Goal: Information Seeking & Learning: Stay updated

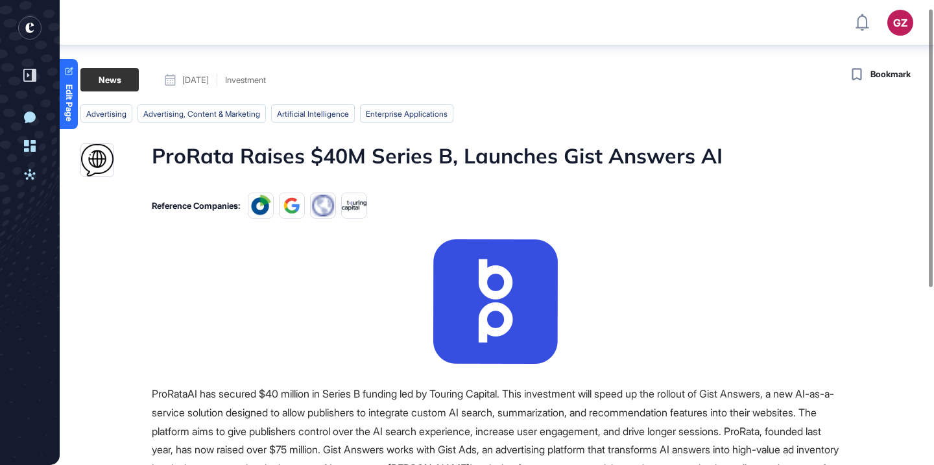
scroll to position [5, 0]
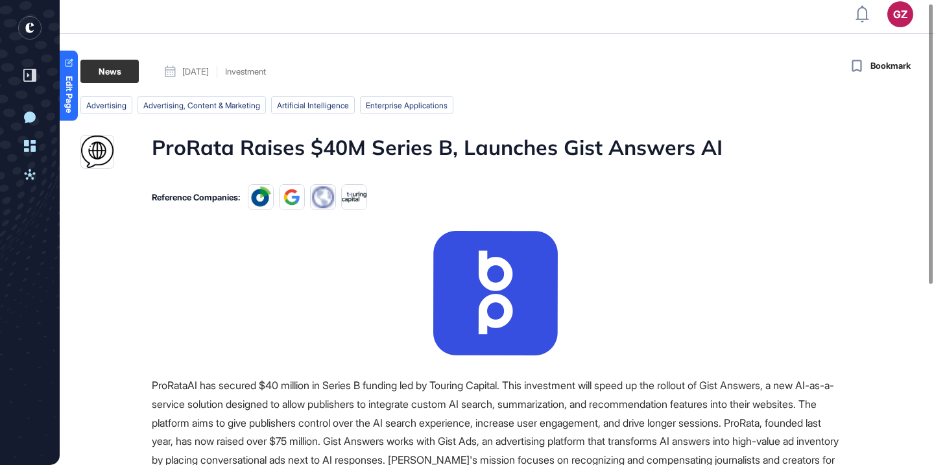
click at [214, 142] on h1 "ProRata Raises $40M Series B, Launches Gist Answers AI" at bounding box center [437, 152] width 571 height 34
click at [214, 143] on h1 "ProRata Raises $40M Series B, Launches Gist Answers AI" at bounding box center [437, 152] width 571 height 34
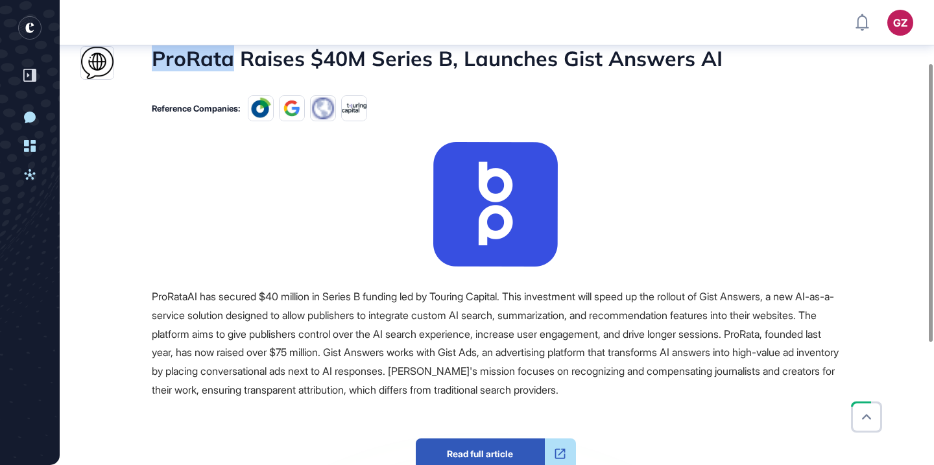
scroll to position [105, 0]
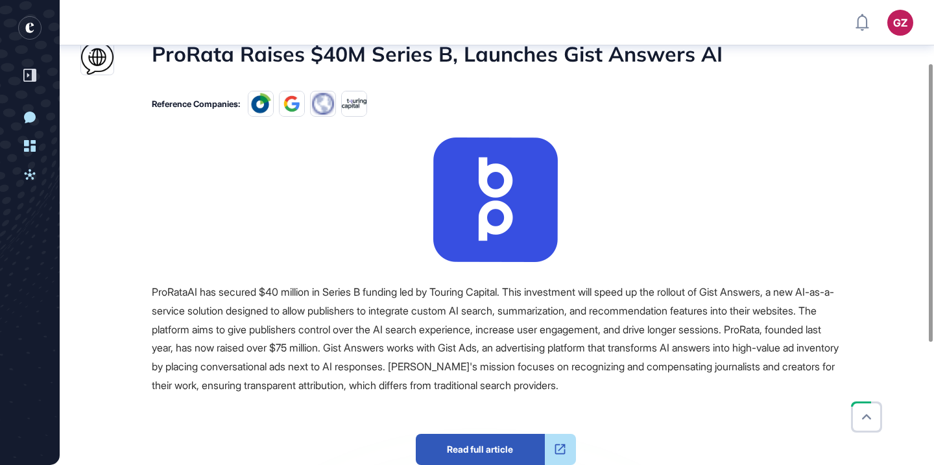
click at [369, 316] on span "ProRataAI has secured $40 million in Series B funding led by Touring Capital. T…" at bounding box center [495, 338] width 687 height 106
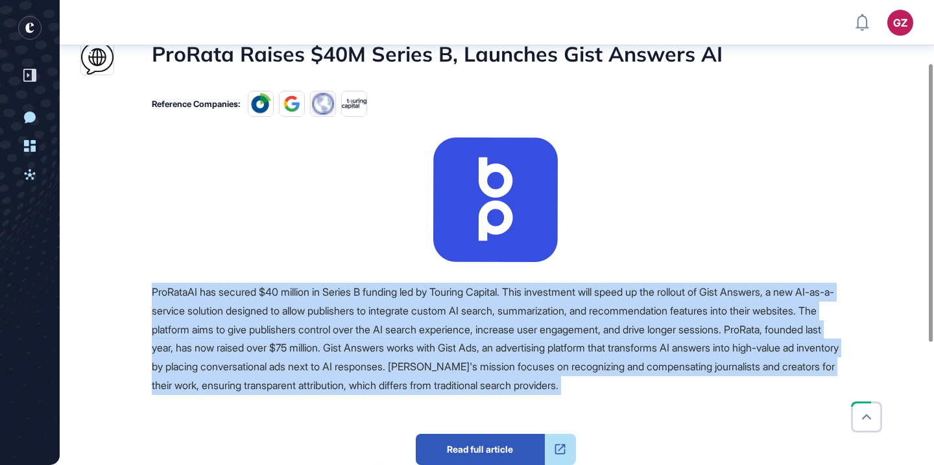
click at [369, 316] on span "ProRataAI has secured $40 million in Series B funding led by Touring Capital. T…" at bounding box center [495, 338] width 687 height 106
drag, startPoint x: 369, startPoint y: 316, endPoint x: 391, endPoint y: 389, distance: 75.9
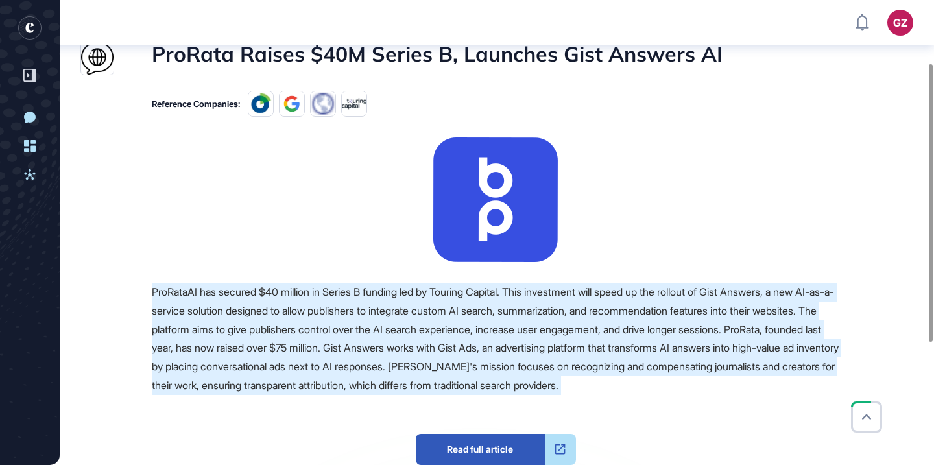
click at [0, 0] on div "GZ Admin Dashboard Dashboard Profile My Content Request More Data New Conversat…" at bounding box center [467, 282] width 934 height 775
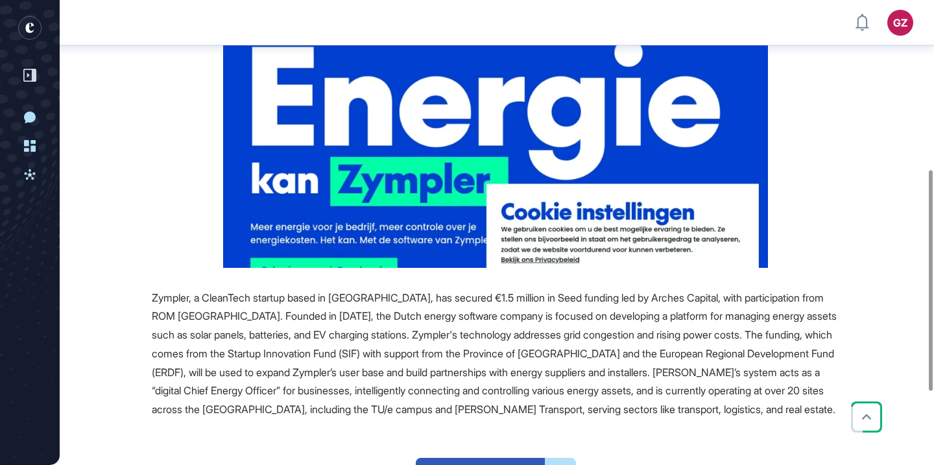
scroll to position [357, 0]
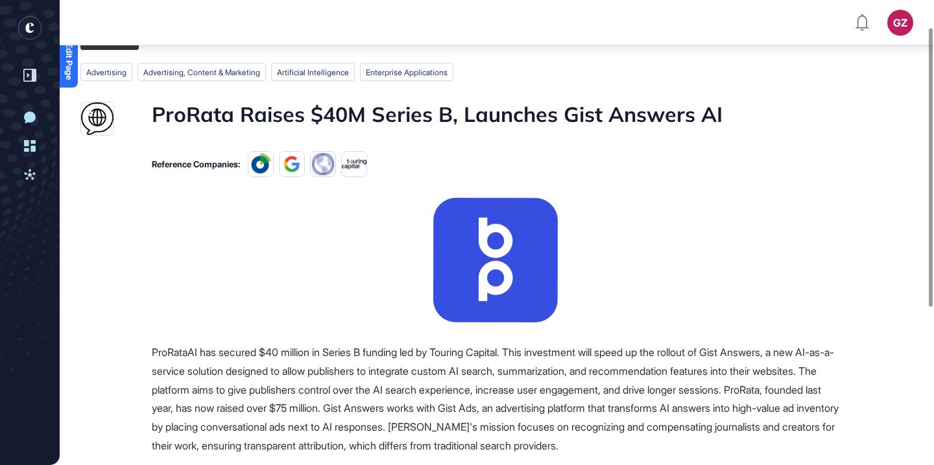
scroll to position [62, 0]
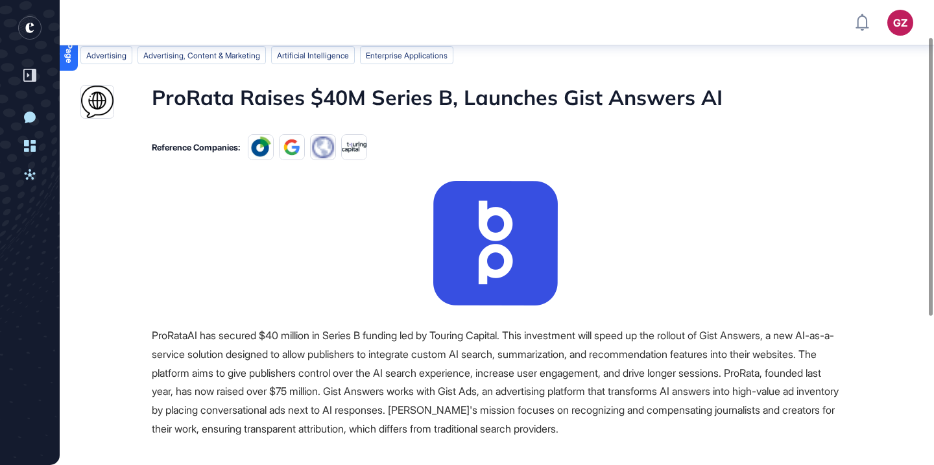
click at [499, 86] on h1 "ProRata Raises $40M Series B, Launches Gist Answers AI" at bounding box center [437, 102] width 571 height 34
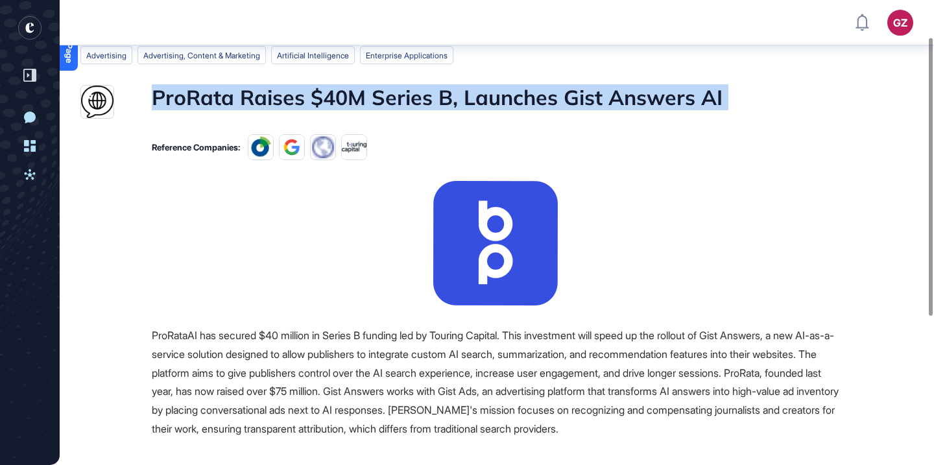
click at [499, 86] on h1 "ProRata Raises $40M Series B, Launches Gist Answers AI" at bounding box center [437, 102] width 571 height 34
copy h1 "ProRata Raises $40M Series B, Launches Gist Answers AI"
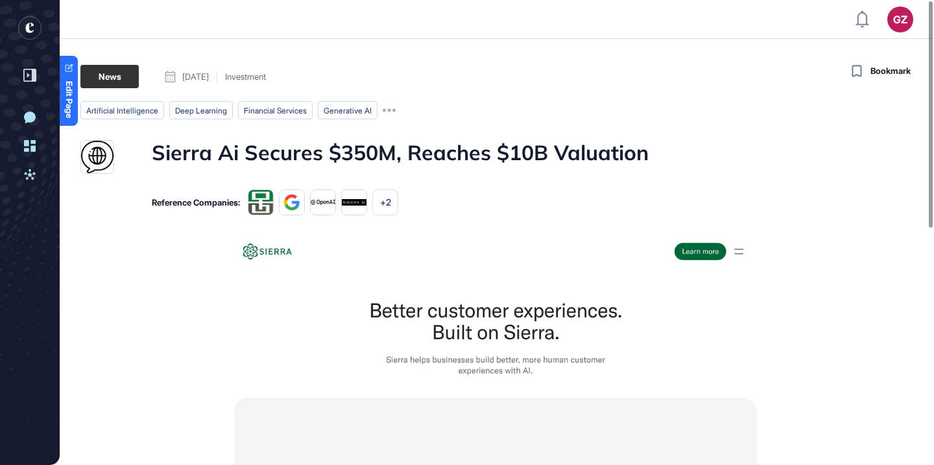
click at [394, 142] on h1 "Sierra Ai Secures $350M, Reaches $10B Valuation" at bounding box center [400, 157] width 497 height 34
click at [394, 143] on h1 "Sierra Ai Secures $350M, Reaches $10B Valuation" at bounding box center [400, 157] width 497 height 34
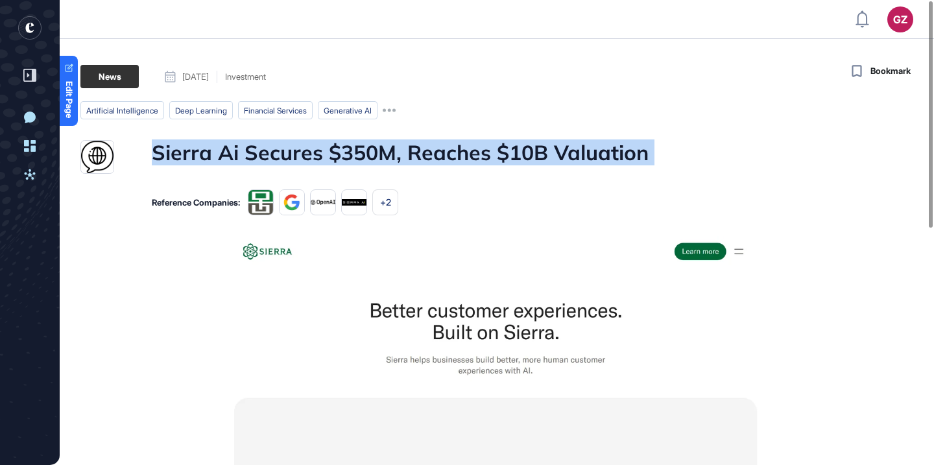
click at [394, 143] on h1 "Sierra Ai Secures $350M, Reaches $10B Valuation" at bounding box center [400, 157] width 497 height 34
copy h1 "Sierra Ai Secures $350M, Reaches $10B Valuation"
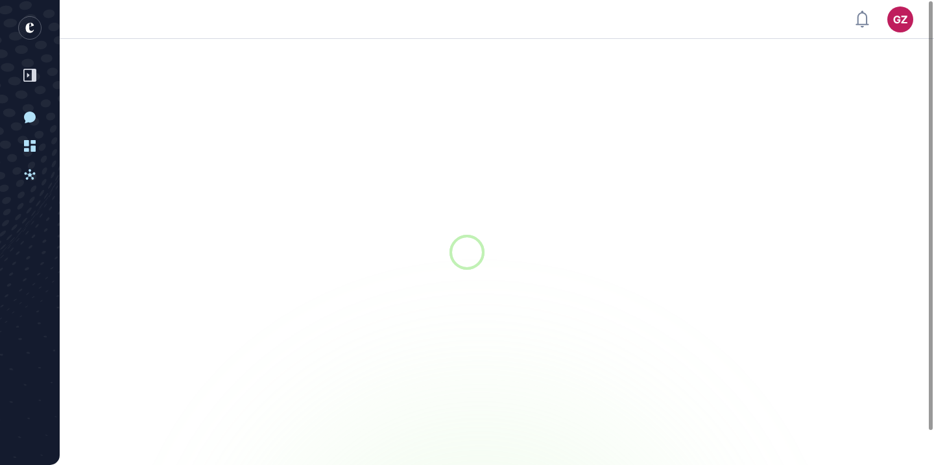
scroll to position [1, 1]
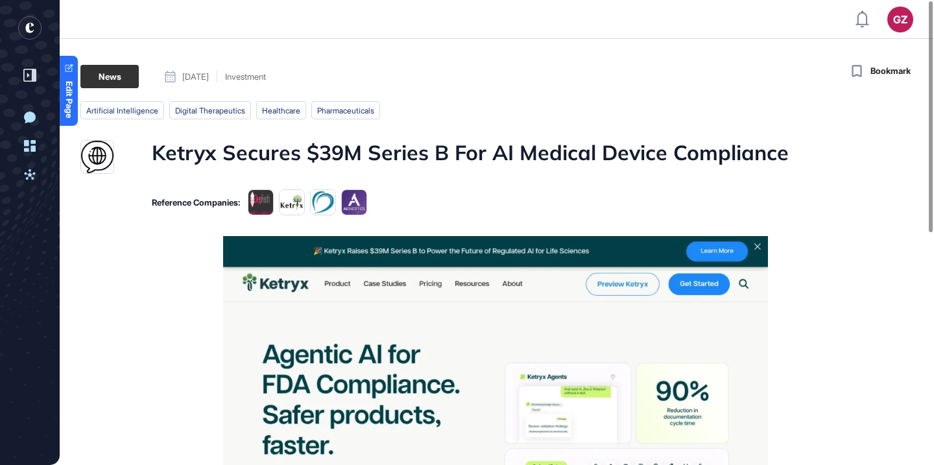
click at [417, 159] on h1 "Ketryx Secures $39M Series B For AI Medical Device Compliance" at bounding box center [470, 157] width 637 height 34
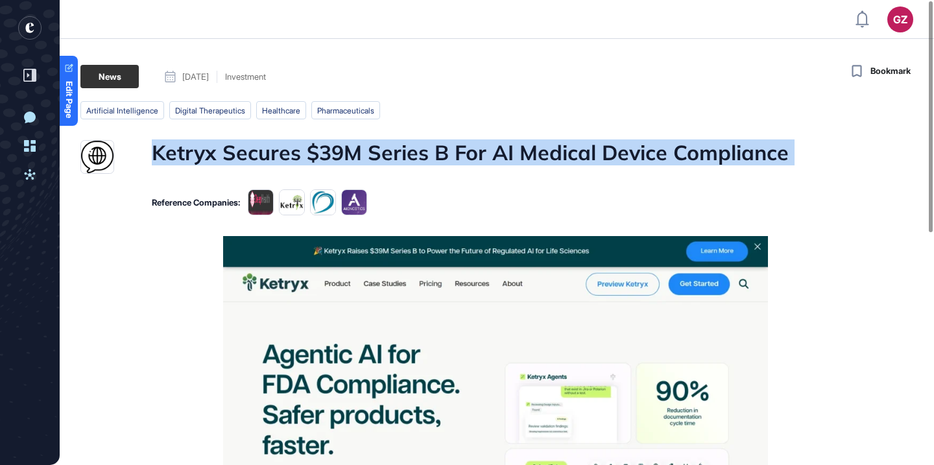
click at [417, 159] on h1 "Ketryx Secures $39M Series B For AI Medical Device Compliance" at bounding box center [470, 157] width 637 height 34
copy h1 "Ketryx Secures $39M Series B For AI Medical Device Compliance"
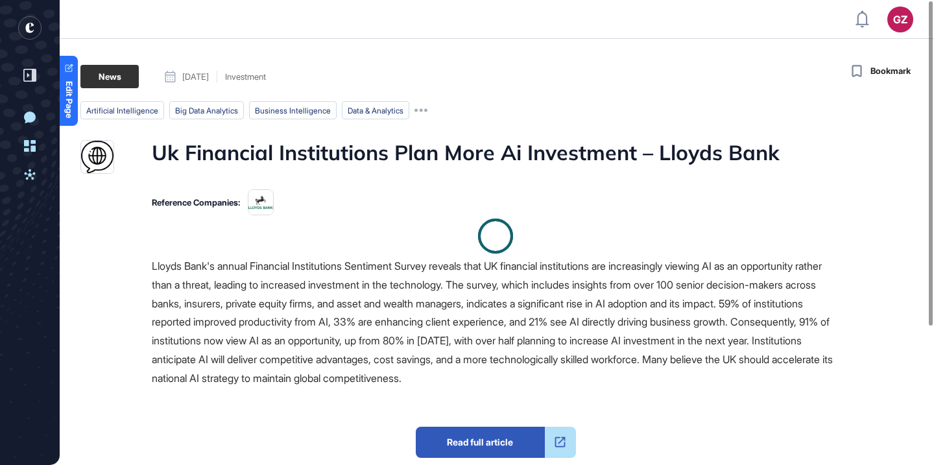
click at [513, 154] on h1 "Uk Financial Institutions Plan More Ai Investment – Lloyds Bank" at bounding box center [466, 157] width 628 height 34
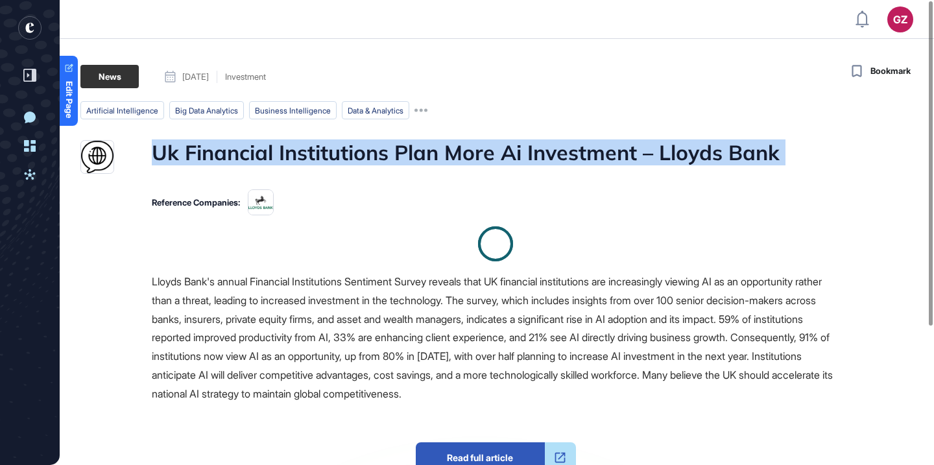
click at [513, 154] on h1 "Uk Financial Institutions Plan More Ai Investment – Lloyds Bank" at bounding box center [466, 157] width 628 height 34
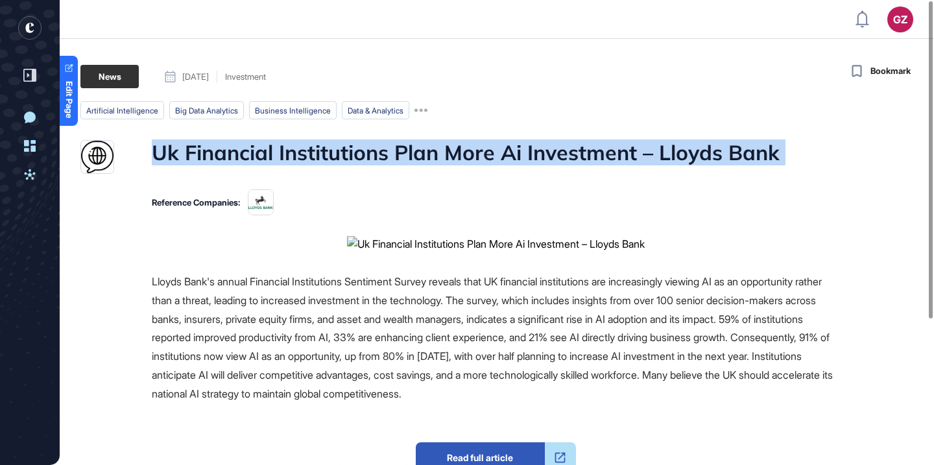
click at [504, 166] on div at bounding box center [504, 166] width 0 height 0
click at [552, 146] on h1 "Uk Financial Institutions Plan More Ai Investment – Lloyds Bank" at bounding box center [466, 157] width 628 height 34
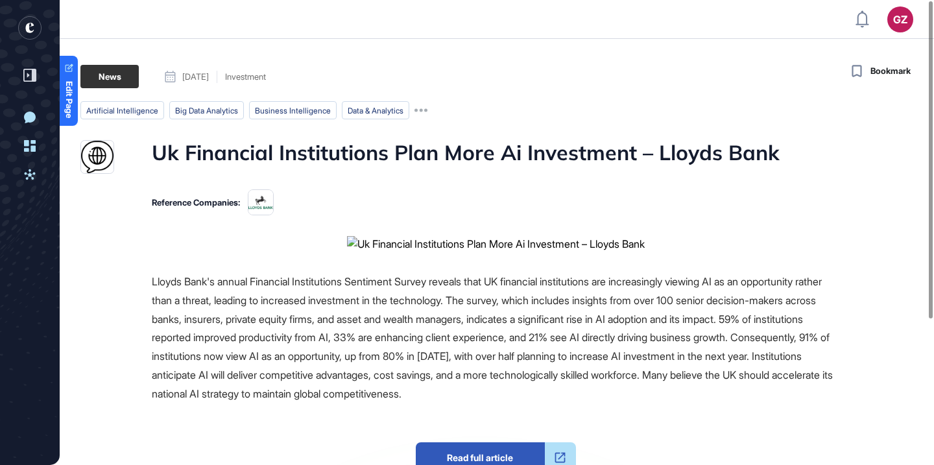
click at [298, 149] on h1 "Uk Financial Institutions Plan More Ai Investment – Lloyds Bank" at bounding box center [466, 157] width 628 height 34
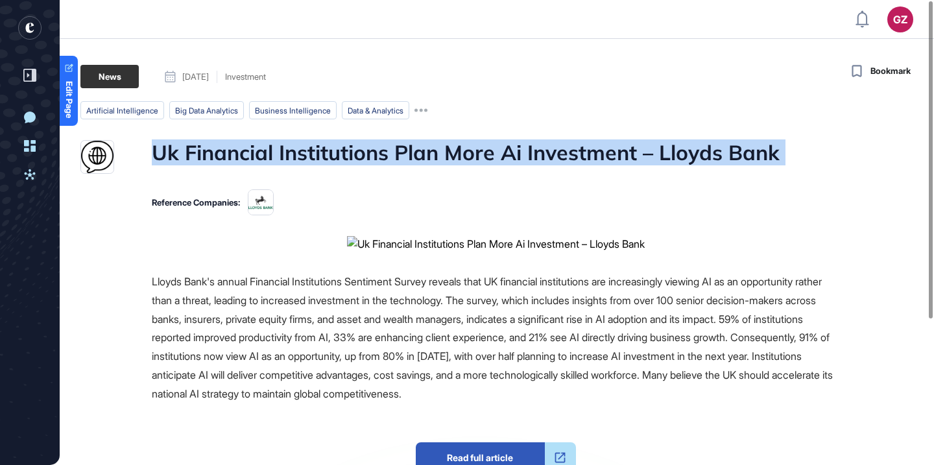
click at [298, 149] on h1 "Uk Financial Institutions Plan More Ai Investment – Lloyds Bank" at bounding box center [466, 157] width 628 height 34
copy h1 "Uk Financial Institutions Plan More Ai Investment – Lloyds Bank"
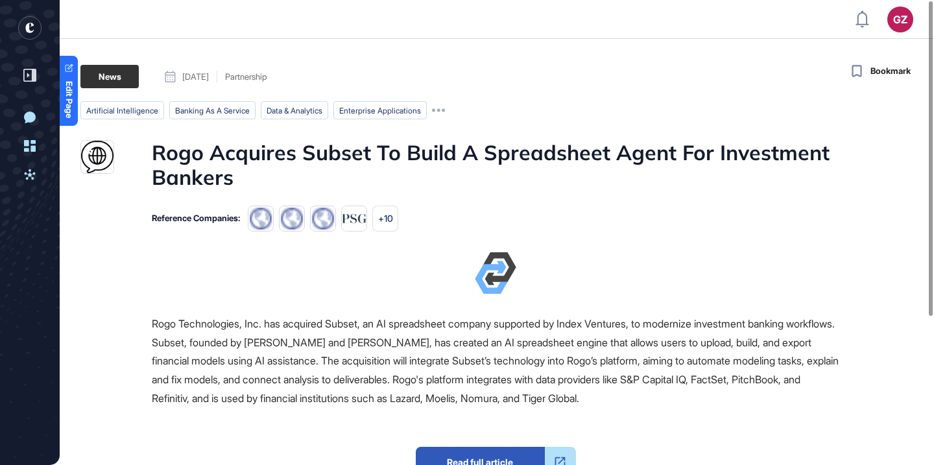
click at [335, 165] on h1 "Rogo Acquires Subset To Build A Spreadsheet Agent For Investment Bankers" at bounding box center [496, 165] width 688 height 50
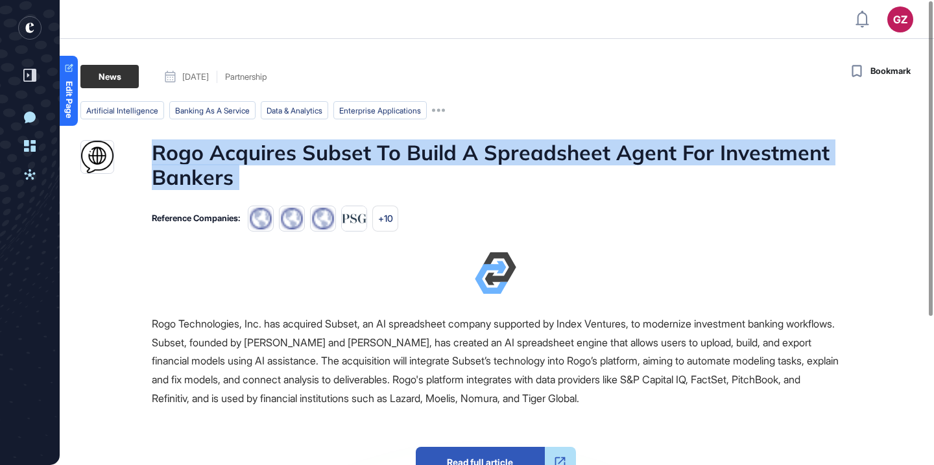
click at [335, 165] on h1 "Rogo Acquires Subset To Build A Spreadsheet Agent For Investment Bankers" at bounding box center [496, 165] width 688 height 50
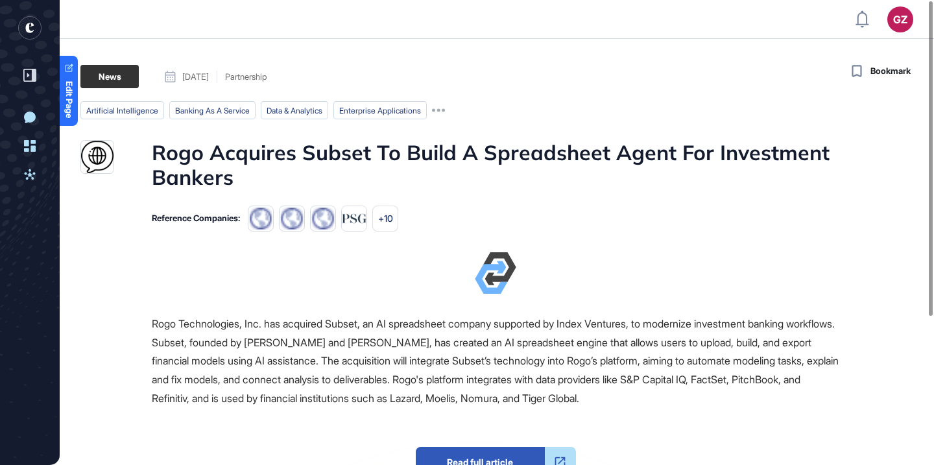
click at [343, 152] on h1 "Rogo Acquires Subset To Build A Spreadsheet Agent For Investment Bankers" at bounding box center [496, 165] width 688 height 50
click at [291, 158] on h1 "Rogo Acquires Subset To Build A Spreadsheet Agent For Investment Bankers" at bounding box center [496, 165] width 688 height 50
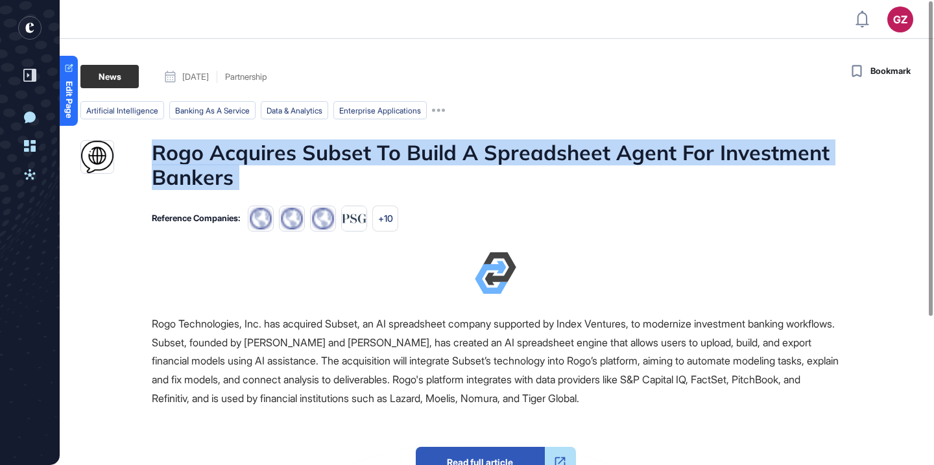
click at [291, 158] on h1 "Rogo Acquires Subset To Build A Spreadsheet Agent For Investment Bankers" at bounding box center [496, 165] width 688 height 50
copy h1 "Rogo Acquires Subset To Build A Spreadsheet Agent For Investment Bankers"
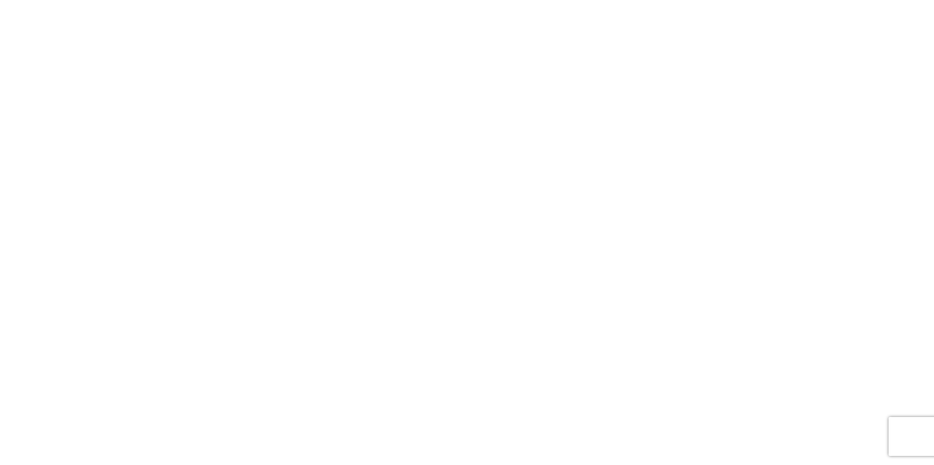
copy h1 "Strategic AI Partnerships In Banking: How Mufg’s Investment In Layerx Signals A…"
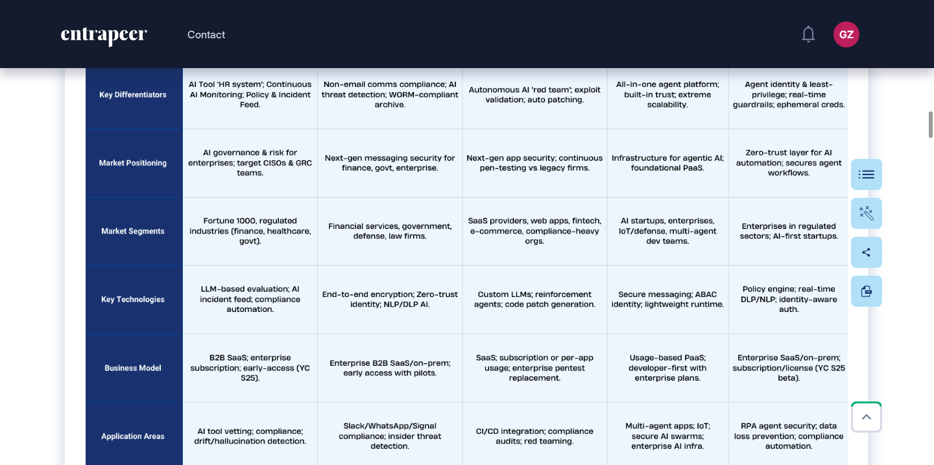
scroll to position [2264, 0]
